Goal: Task Accomplishment & Management: Use online tool/utility

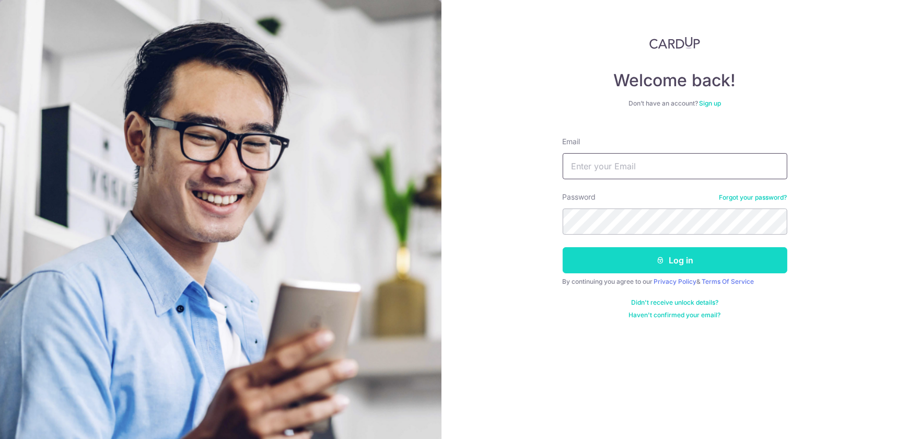
type input "[EMAIL_ADDRESS][DOMAIN_NAME]"
click at [618, 269] on button "Log in" at bounding box center [675, 260] width 225 height 26
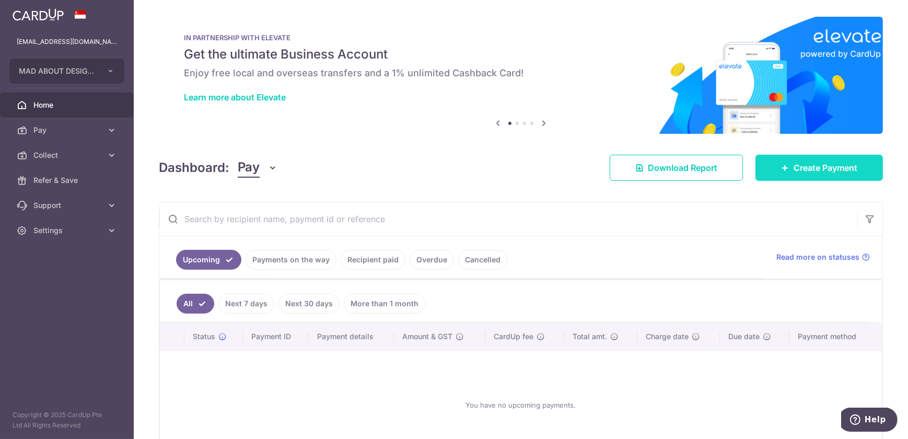
click at [827, 175] on link "Create Payment" at bounding box center [820, 168] width 128 height 26
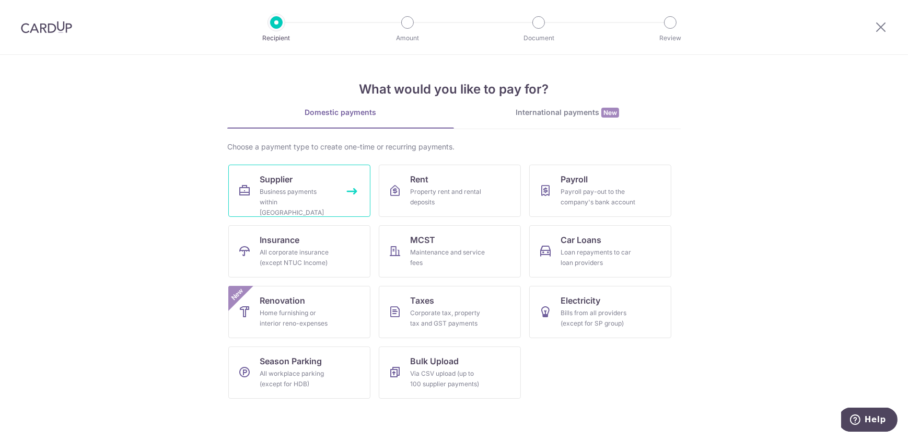
click at [296, 193] on div "Business payments within Singapore" at bounding box center [297, 202] width 75 height 31
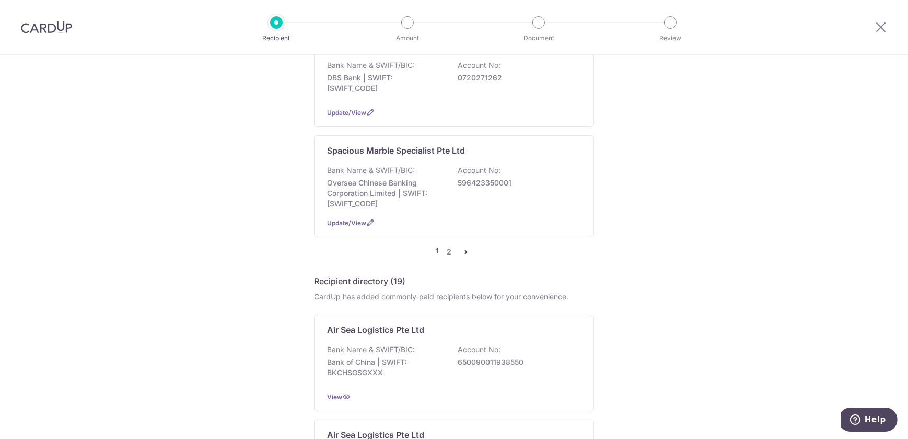
scroll to position [1045, 0]
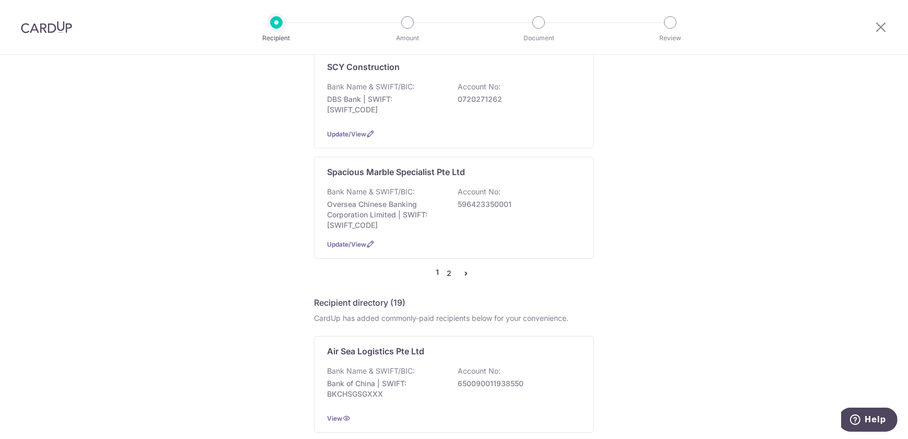
click at [450, 267] on link "2" at bounding box center [449, 273] width 13 height 13
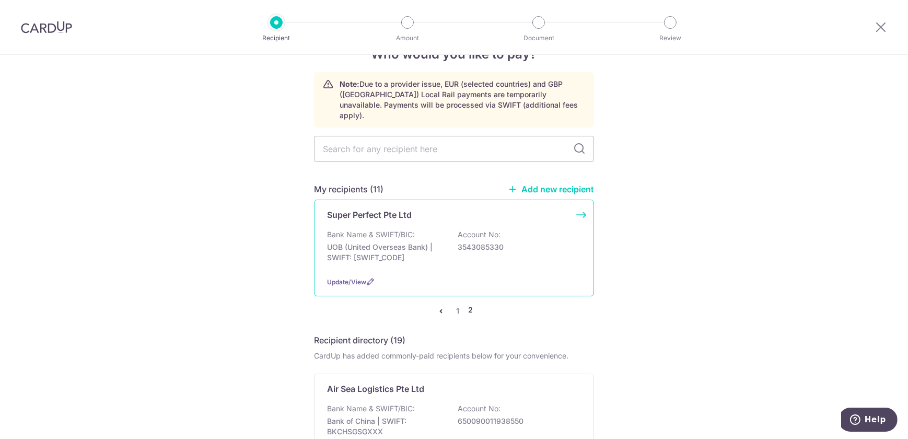
scroll to position [47, 0]
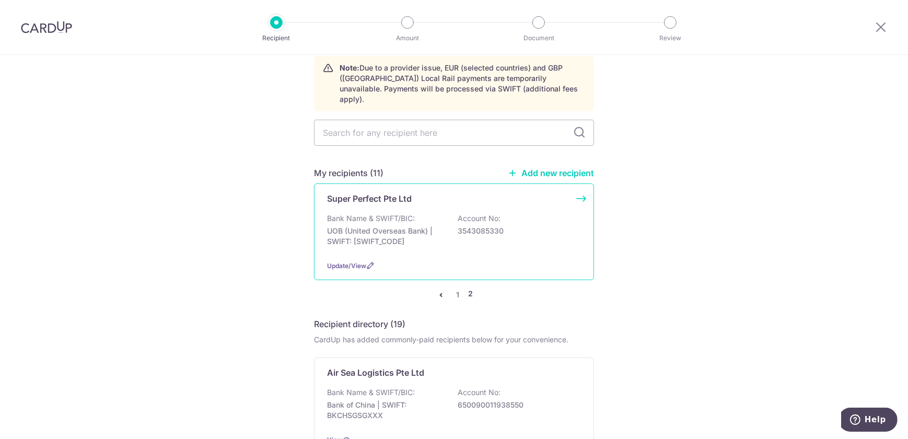
click at [400, 226] on p "UOB (United Overseas Bank) | SWIFT: UOVBSGSGXXX" at bounding box center [385, 236] width 117 height 21
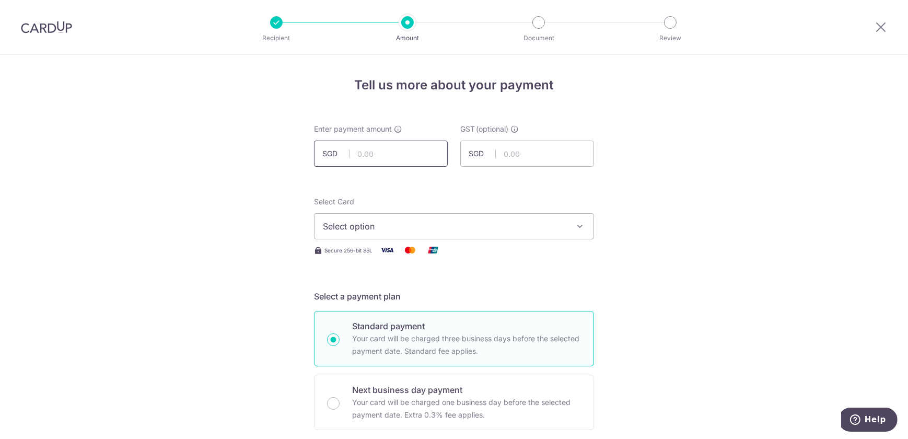
drag, startPoint x: 364, startPoint y: 152, endPoint x: 387, endPoint y: 162, distance: 25.7
click at [364, 152] on input "text" at bounding box center [381, 154] width 134 height 26
type input "31,074.00"
click at [550, 226] on span "Select option" at bounding box center [445, 226] width 244 height 13
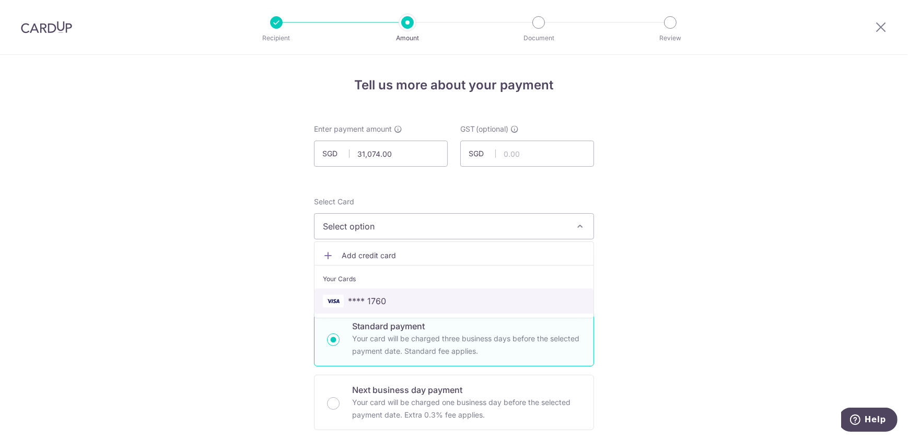
drag, startPoint x: 441, startPoint y: 301, endPoint x: 446, endPoint y: 296, distance: 6.7
click at [441, 301] on span "**** 1760" at bounding box center [454, 301] width 262 height 13
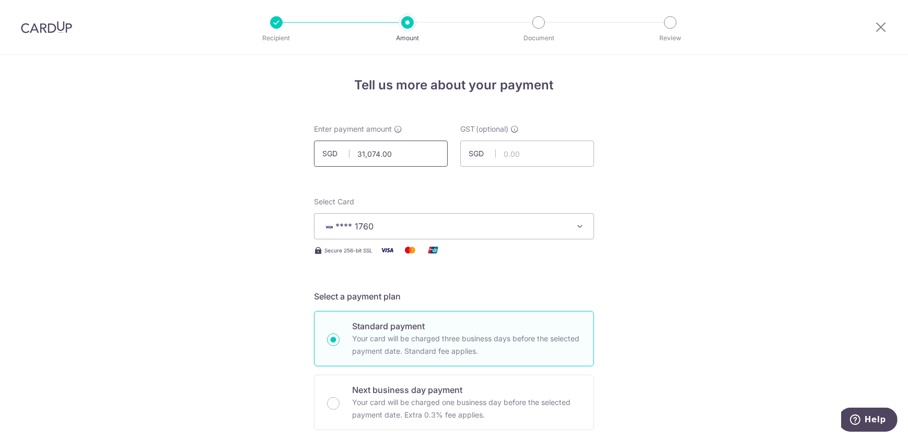
click at [402, 152] on input "31,074.00" at bounding box center [381, 154] width 134 height 26
type textarea "31,074.00"
click at [401, 152] on input "31,074.00" at bounding box center [381, 154] width 134 height 26
type input "18,840.40"
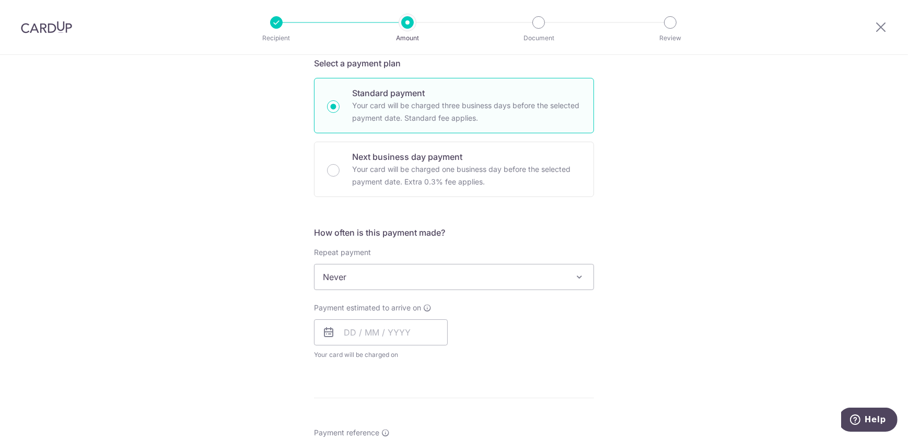
scroll to position [237, 0]
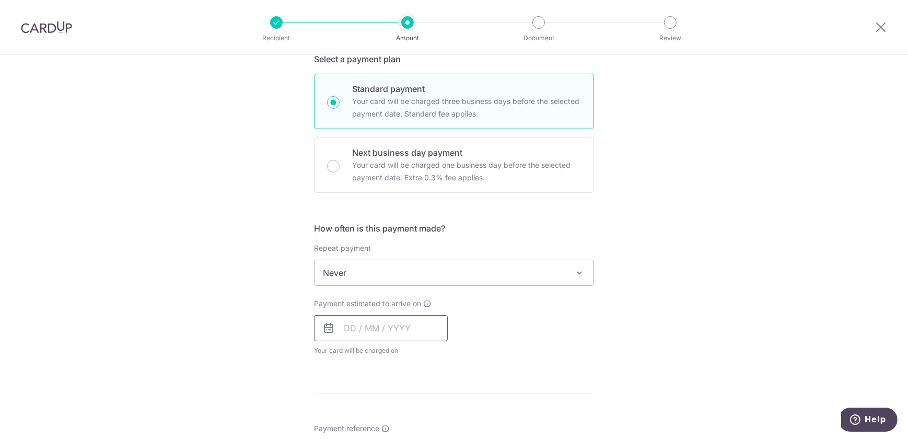
click at [341, 325] on input "text" at bounding box center [381, 328] width 134 height 26
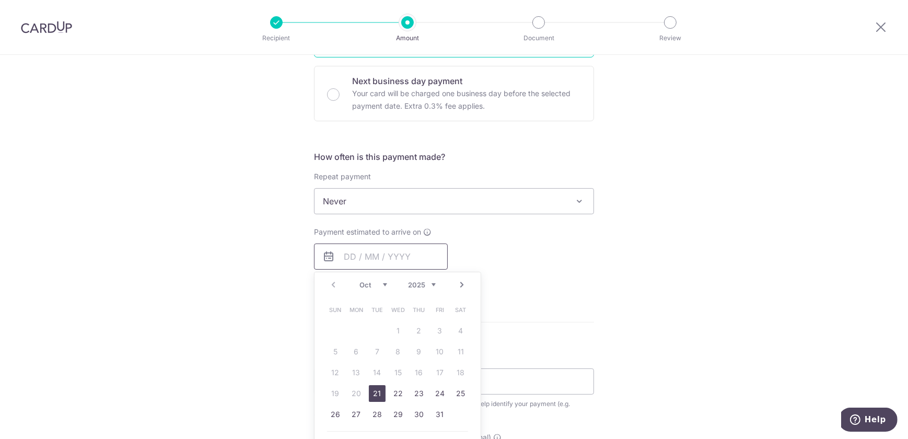
scroll to position [380, 0]
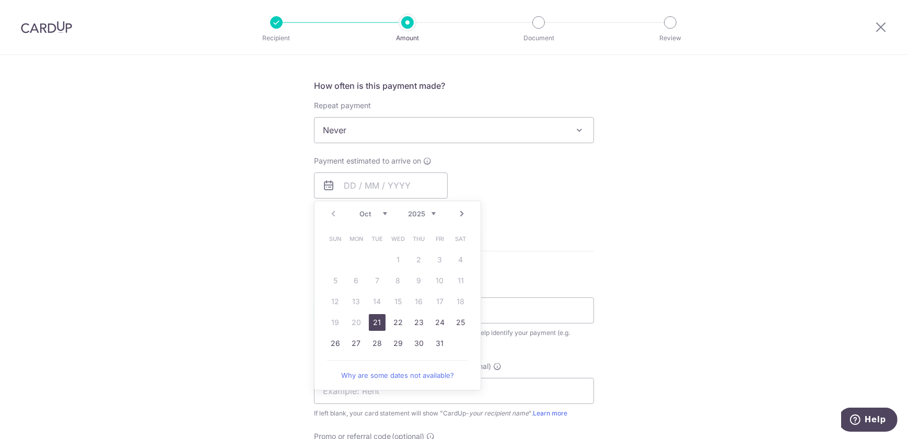
click at [374, 325] on link "21" at bounding box center [377, 322] width 17 height 17
type input "21/10/2025"
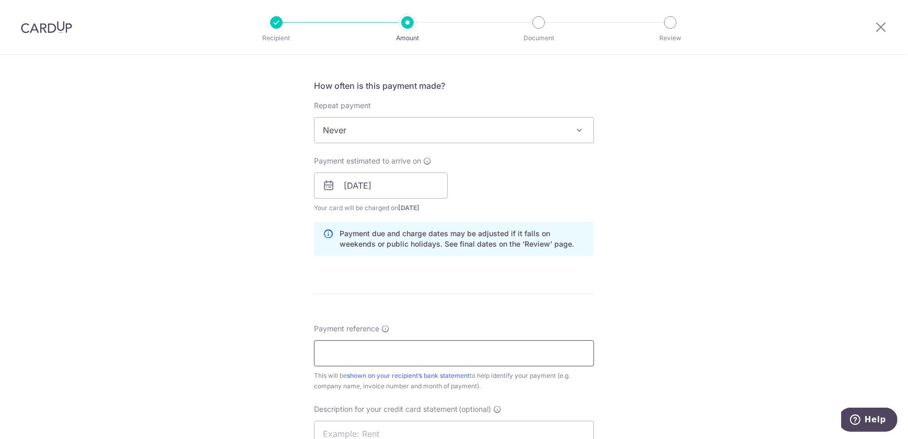
click at [342, 347] on input "Payment reference" at bounding box center [454, 353] width 280 height 26
type input "1400 1402"
click at [619, 321] on div "Tell us more about your payment Enter payment amount SGD 18,840.40 18840.40 GST…" at bounding box center [454, 204] width 908 height 1058
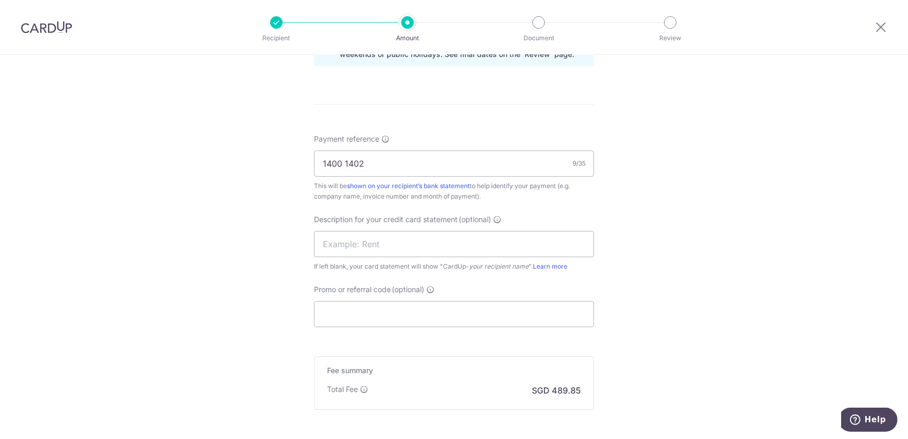
scroll to position [665, 0]
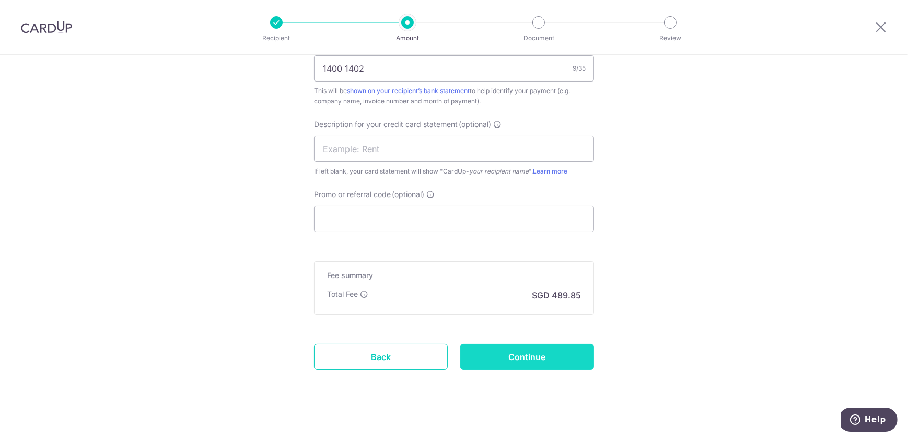
click at [550, 364] on input "Continue" at bounding box center [527, 357] width 134 height 26
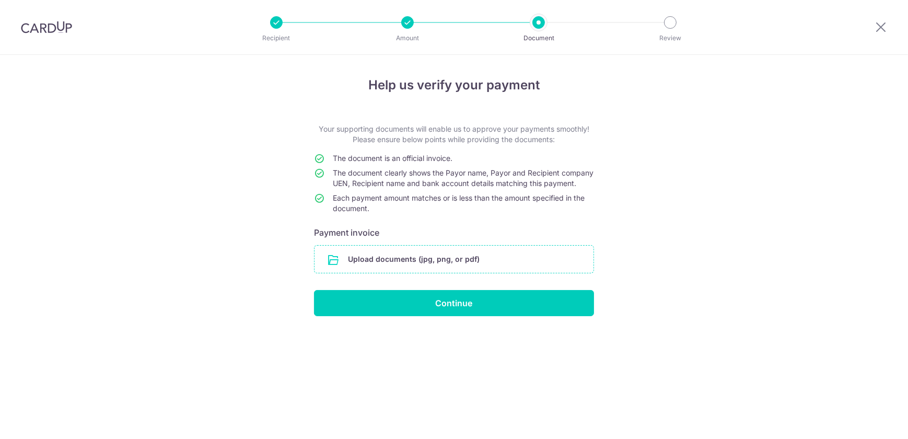
click at [454, 270] on input "file" at bounding box center [454, 259] width 279 height 27
click at [403, 266] on input "file" at bounding box center [454, 259] width 279 height 27
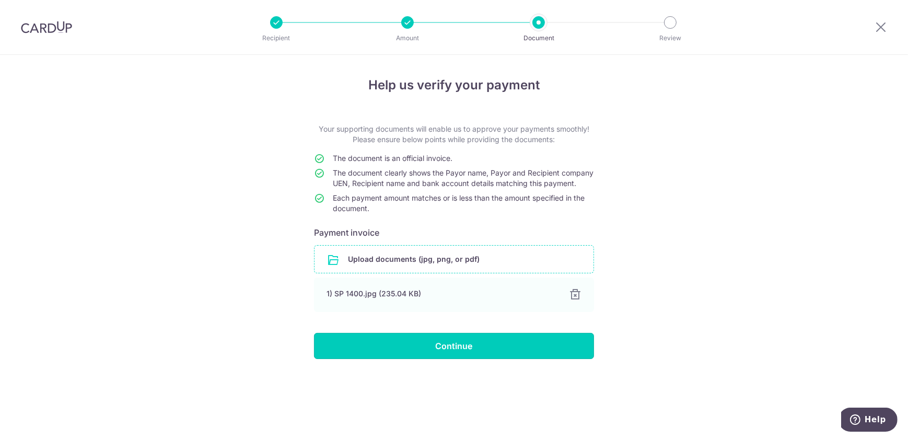
click at [467, 358] on input "Continue" at bounding box center [454, 346] width 280 height 26
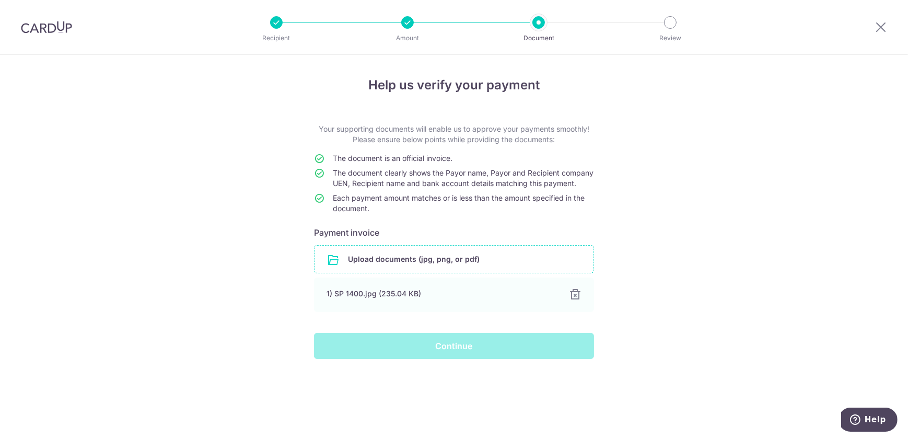
click at [415, 266] on input "file" at bounding box center [454, 259] width 279 height 27
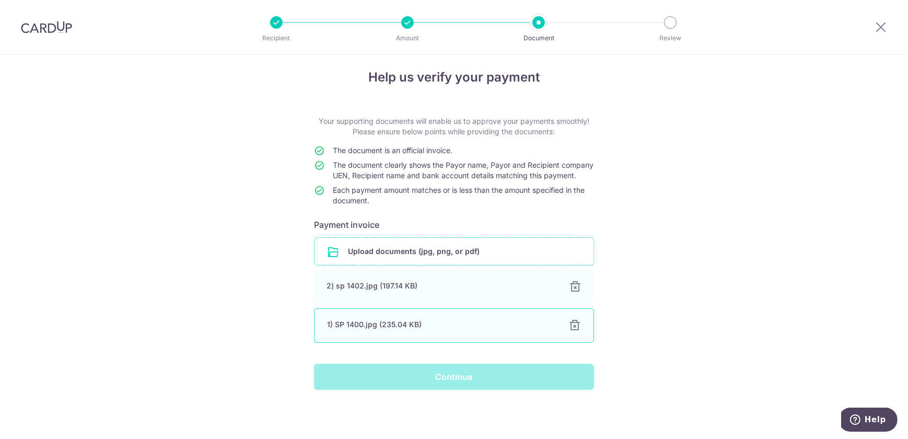
scroll to position [17, 0]
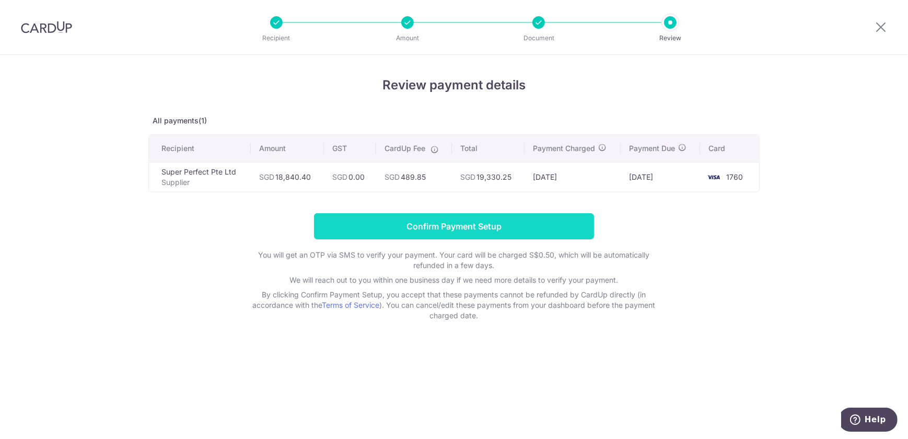
click at [499, 228] on input "Confirm Payment Setup" at bounding box center [454, 226] width 280 height 26
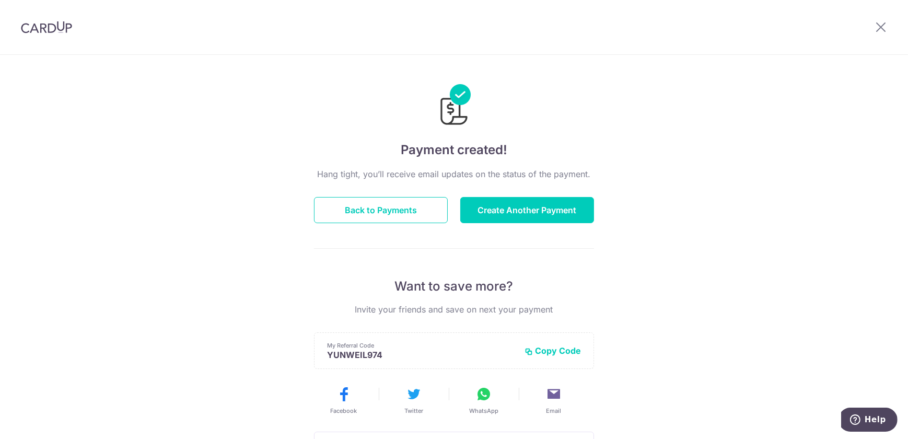
click at [373, 223] on div "Hang tight, you’ll receive email updates on the status of the payment. Back to …" at bounding box center [454, 366] width 280 height 396
click at [372, 219] on button "Back to Payments" at bounding box center [381, 210] width 134 height 26
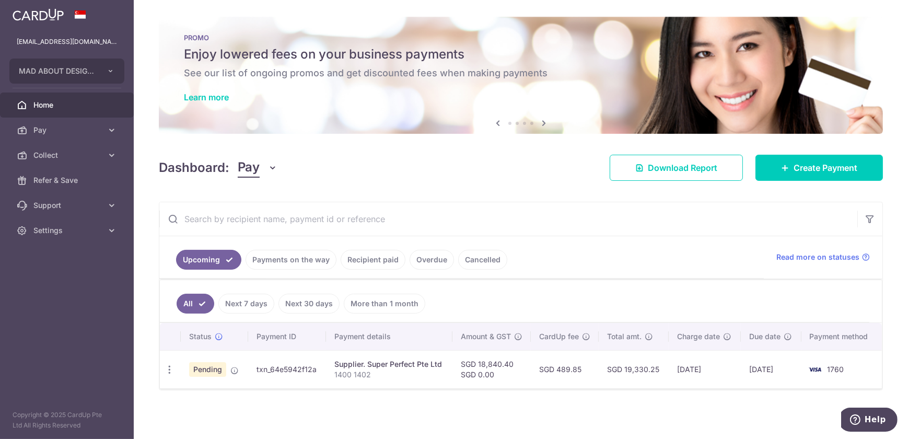
click at [234, 418] on div "× Pause Schedule Pause all future payments in this series Pause just this one p…" at bounding box center [521, 219] width 774 height 439
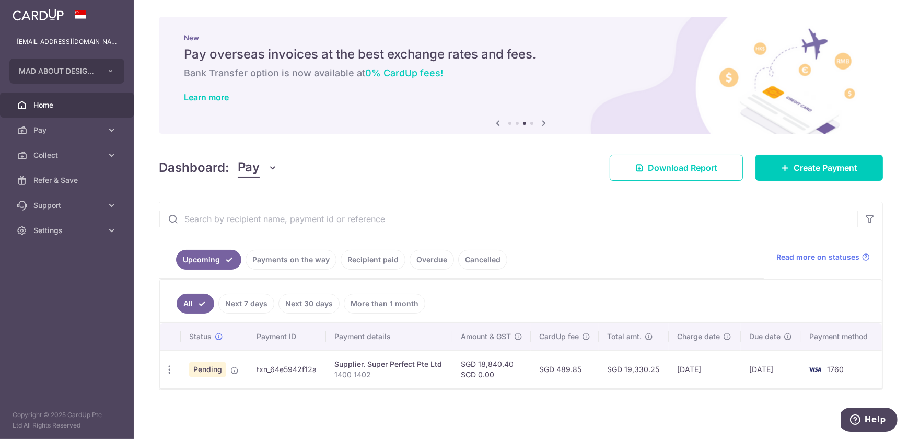
click at [271, 258] on link "Payments on the way" at bounding box center [291, 260] width 91 height 20
